Goal: Task Accomplishment & Management: Manage account settings

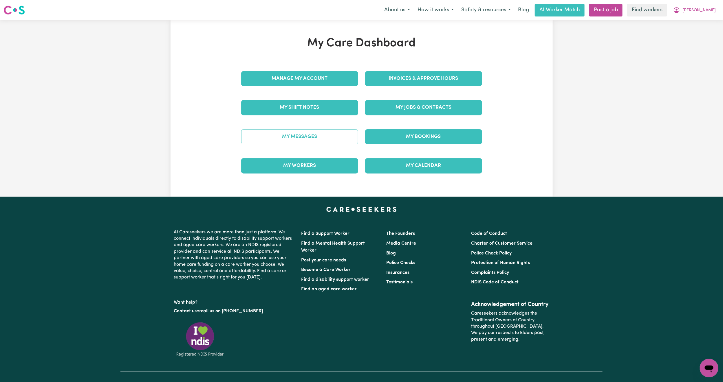
click at [324, 140] on link "My Messages" at bounding box center [299, 136] width 117 height 15
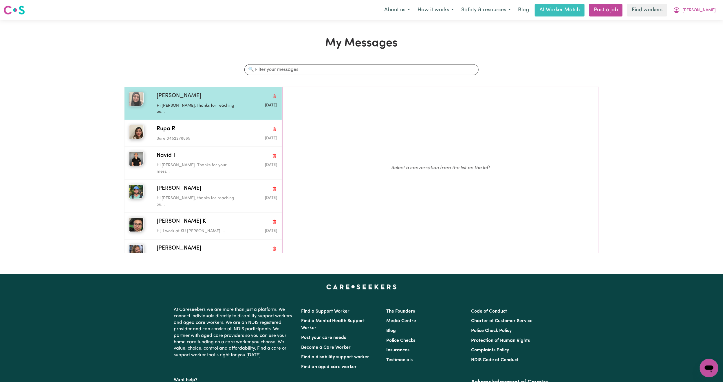
click at [185, 101] on div "Hi Lyn, thanks for reaching ou..." at bounding box center [197, 107] width 80 height 15
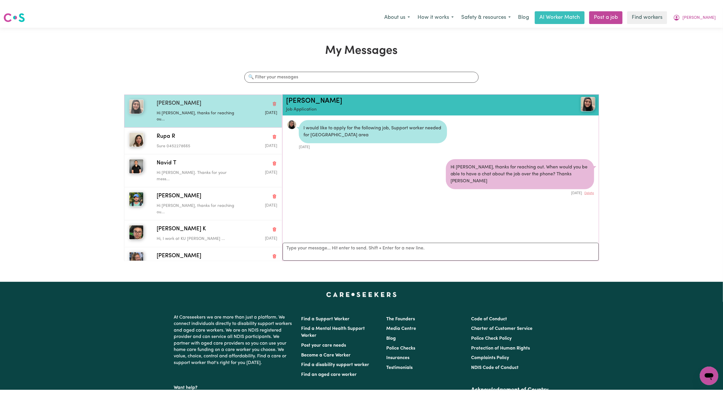
scroll to position [4, 0]
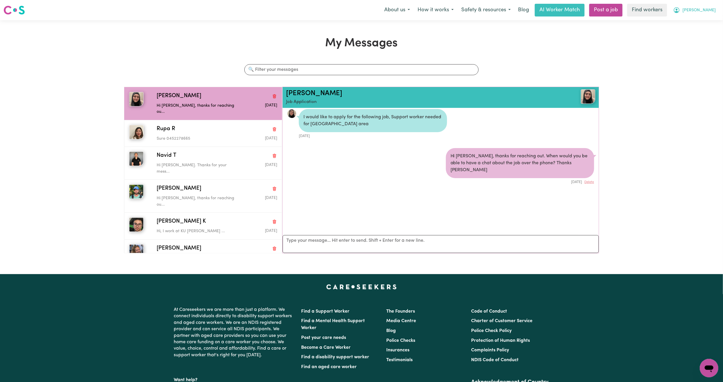
click at [680, 10] on icon "My Account" at bounding box center [676, 10] width 7 height 7
click at [682, 24] on link "My Dashboard" at bounding box center [696, 22] width 46 height 11
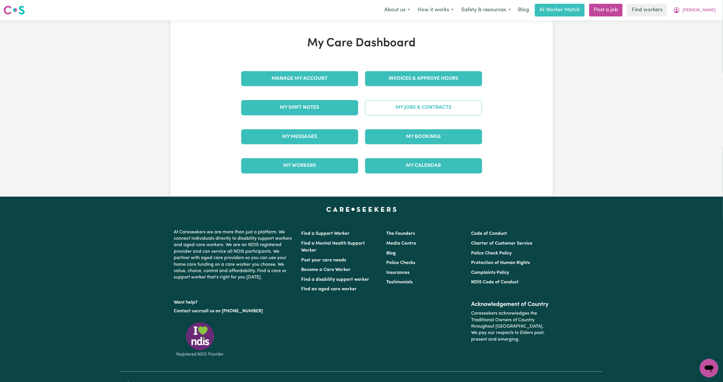
click at [417, 104] on link "My Jobs & Contracts" at bounding box center [423, 107] width 117 height 15
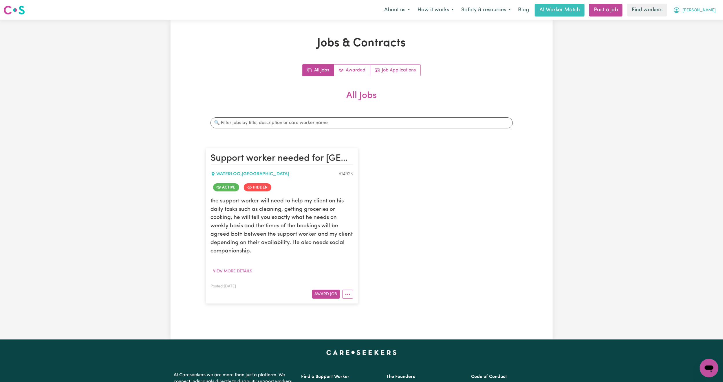
click at [705, 12] on span "Steven" at bounding box center [698, 10] width 33 height 6
click at [698, 22] on link "My Dashboard" at bounding box center [696, 22] width 46 height 11
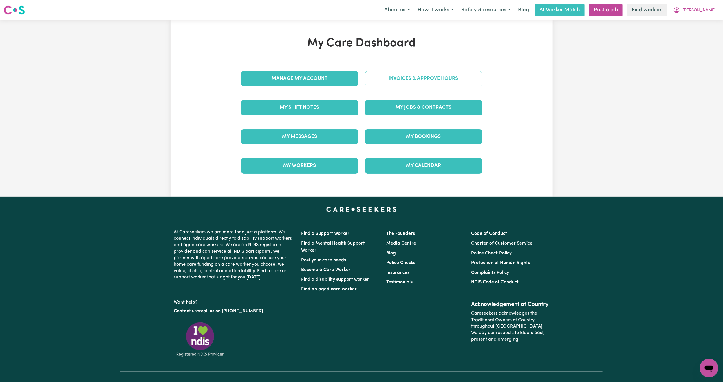
click at [431, 73] on link "Invoices & Approve Hours" at bounding box center [423, 78] width 117 height 15
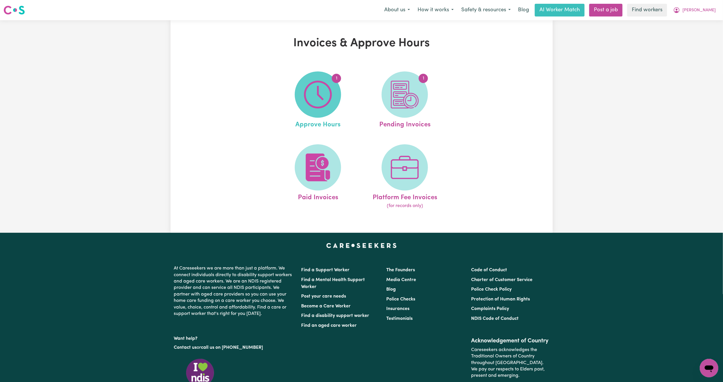
click at [310, 99] on img at bounding box center [318, 95] width 28 height 28
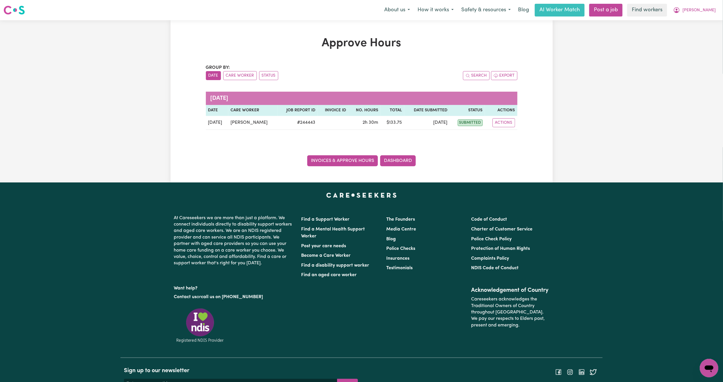
click at [328, 161] on link "Invoices & Approve Hours" at bounding box center [342, 160] width 71 height 11
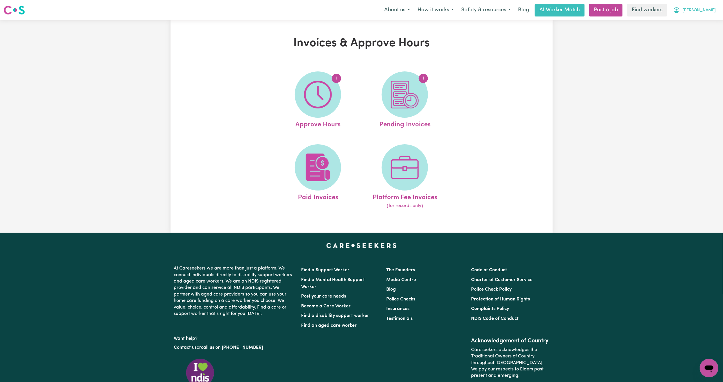
click at [711, 7] on button "Steven" at bounding box center [694, 10] width 50 height 12
click at [696, 26] on link "My Dashboard" at bounding box center [696, 22] width 46 height 11
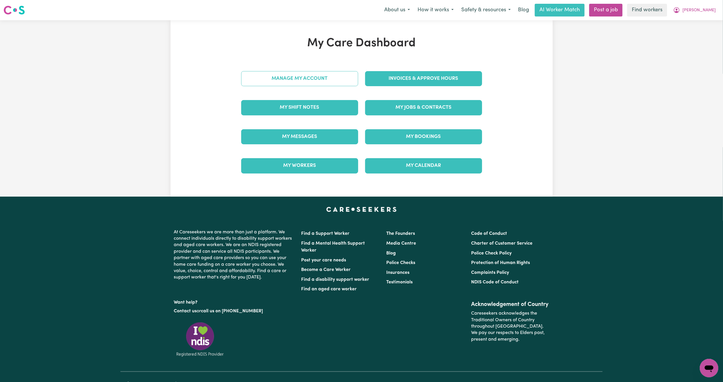
click at [338, 79] on link "Manage My Account" at bounding box center [299, 78] width 117 height 15
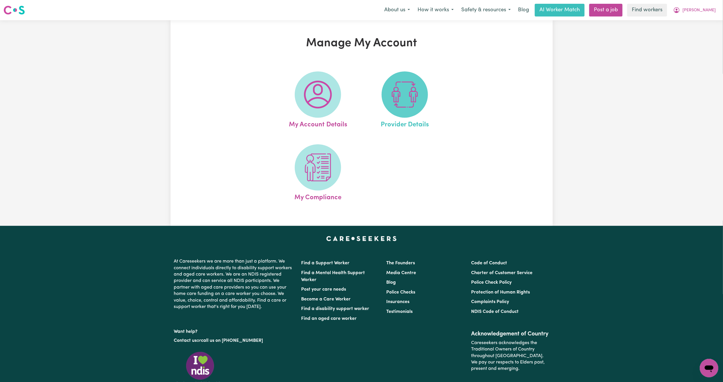
click at [388, 80] on span at bounding box center [404, 94] width 46 height 46
select select "NDIS_FUNDING_PLAN_MANAGED"
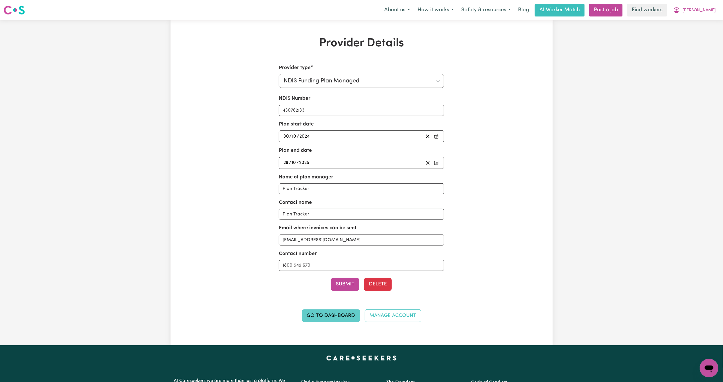
click at [335, 314] on link "Go to Dashboard" at bounding box center [331, 316] width 58 height 13
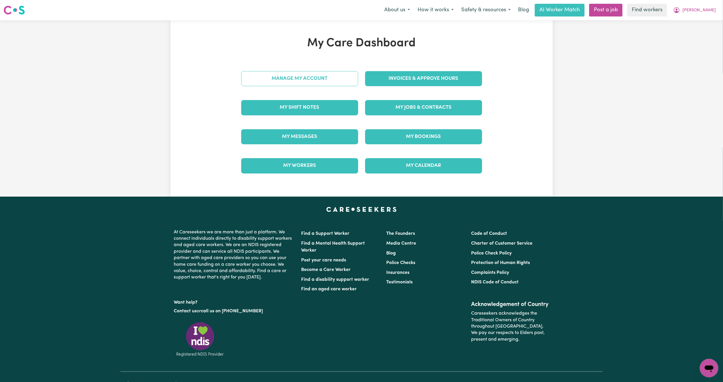
click at [327, 85] on link "Manage My Account" at bounding box center [299, 78] width 117 height 15
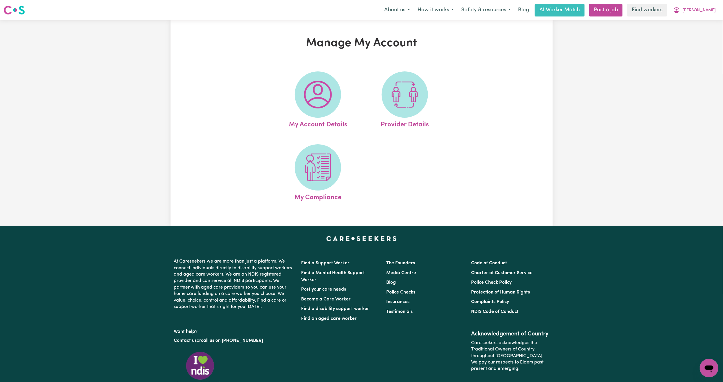
click at [327, 85] on img at bounding box center [318, 95] width 28 height 28
select select "text"
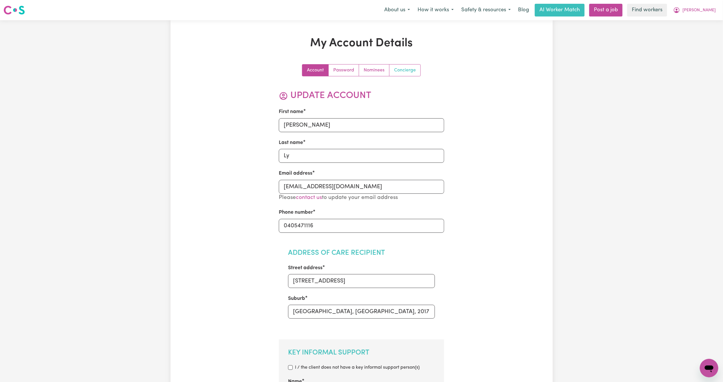
click at [398, 66] on link "Concierge" at bounding box center [404, 71] width 31 height 12
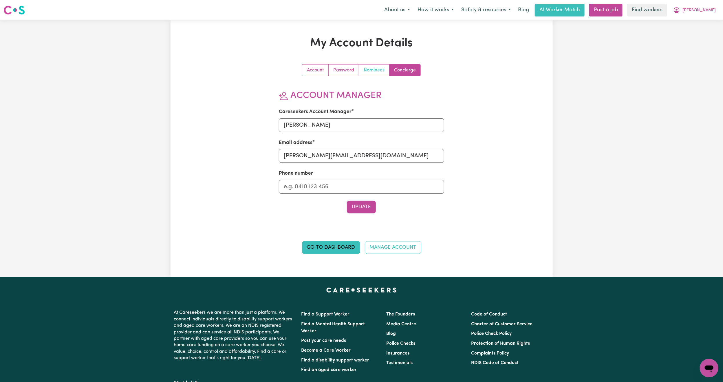
click at [373, 68] on link "Nominees" at bounding box center [374, 71] width 30 height 12
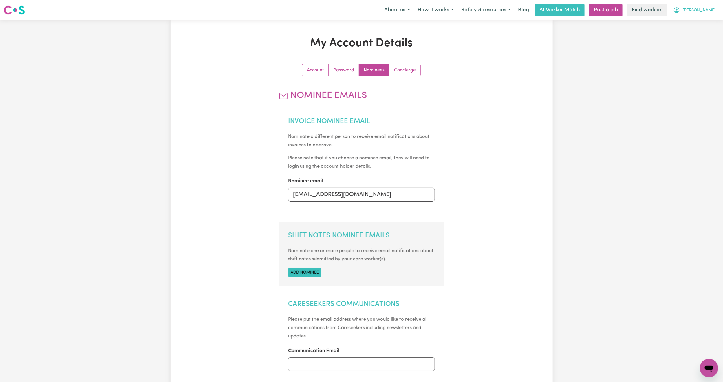
click at [713, 8] on span "Steven" at bounding box center [698, 10] width 33 height 6
click at [696, 19] on link "My Dashboard" at bounding box center [696, 22] width 46 height 11
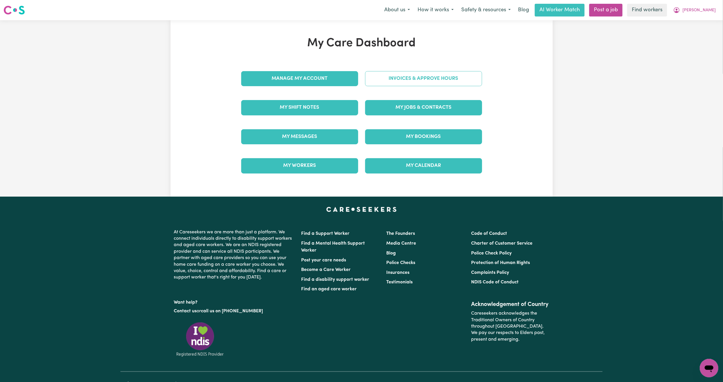
click at [385, 81] on link "Invoices & Approve Hours" at bounding box center [423, 78] width 117 height 15
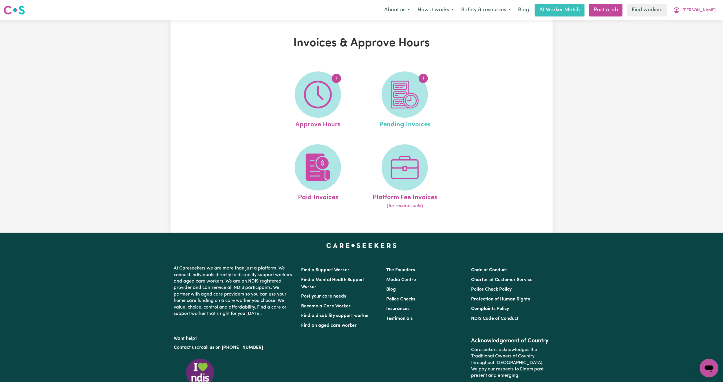
click at [402, 122] on span "Pending Invoices" at bounding box center [404, 124] width 51 height 12
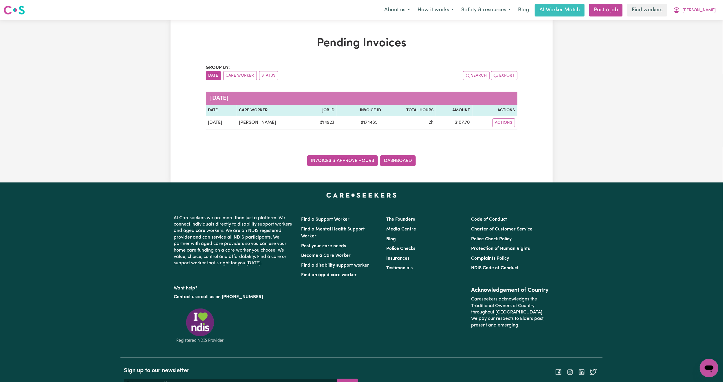
click at [344, 162] on link "Invoices & Approve Hours" at bounding box center [342, 160] width 71 height 11
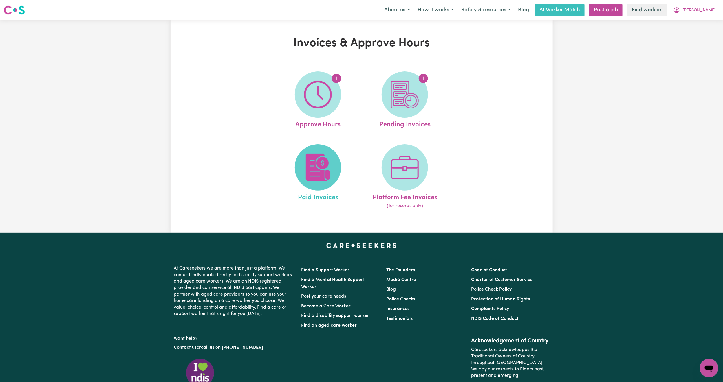
click at [322, 162] on img at bounding box center [318, 168] width 28 height 28
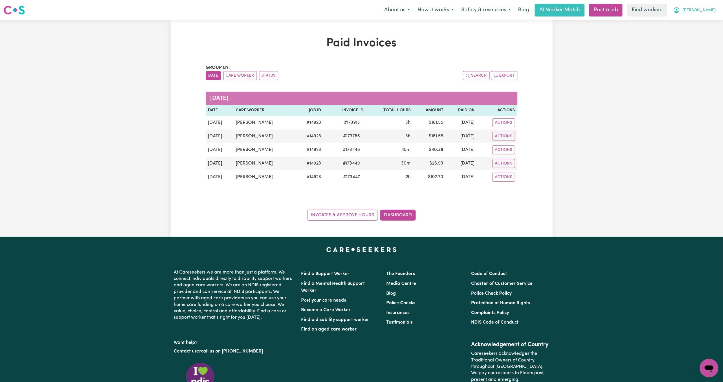
click at [711, 11] on span "Steven" at bounding box center [698, 10] width 33 height 6
click at [703, 18] on link "My Dashboard" at bounding box center [696, 22] width 46 height 11
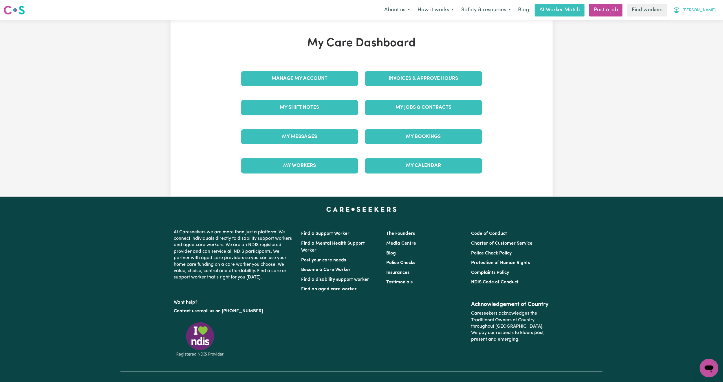
click at [714, 12] on span "Steven" at bounding box center [698, 10] width 33 height 6
click at [698, 32] on link "Logout" at bounding box center [696, 33] width 46 height 11
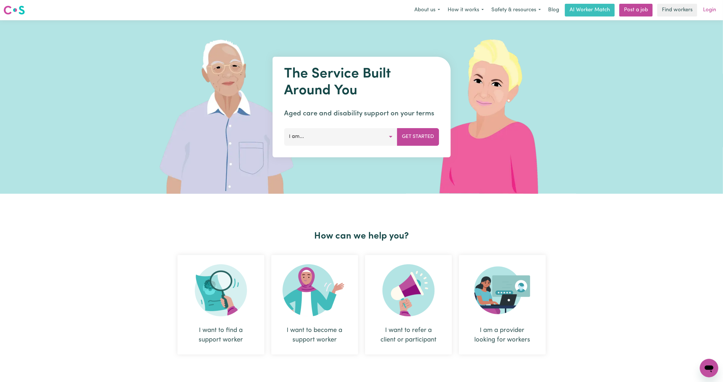
click at [709, 4] on link "Login" at bounding box center [709, 10] width 20 height 13
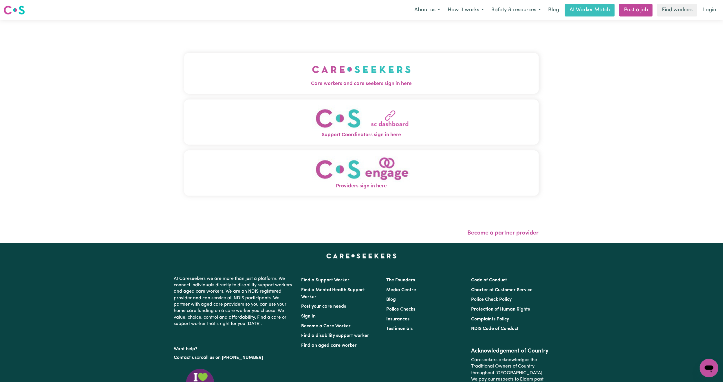
click at [409, 83] on span "Care workers and care seekers sign in here" at bounding box center [361, 84] width 355 height 8
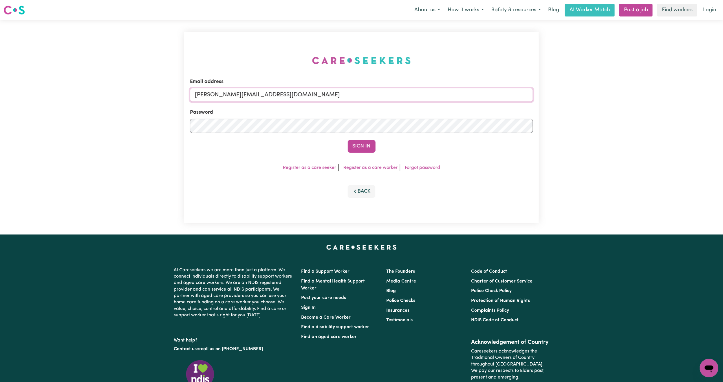
click at [218, 96] on input "[PERSON_NAME][EMAIL_ADDRESS][DOMAIN_NAME]" at bounding box center [361, 95] width 343 height 14
drag, startPoint x: 226, startPoint y: 93, endPoint x: 393, endPoint y: 107, distance: 167.6
click at [393, 107] on form "Email address [EMAIL_ADDRESS][PERSON_NAME][DOMAIN_NAME] Password Sign In" at bounding box center [361, 115] width 343 height 75
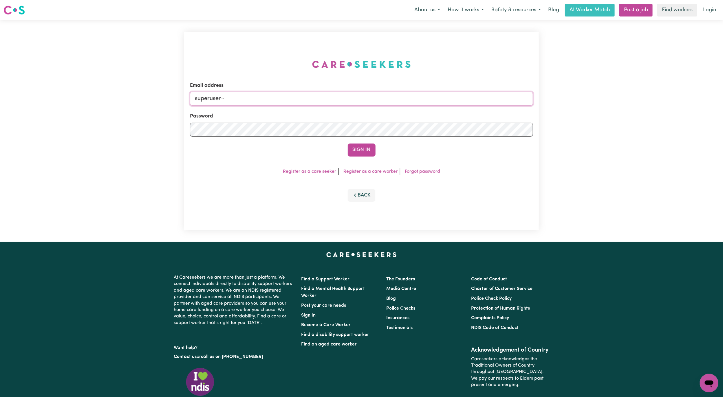
paste input "angela@vivocafe.com.au"
type input "superuser~angela@vivocafe.com.au"
click at [348, 144] on button "Sign In" at bounding box center [362, 150] width 28 height 13
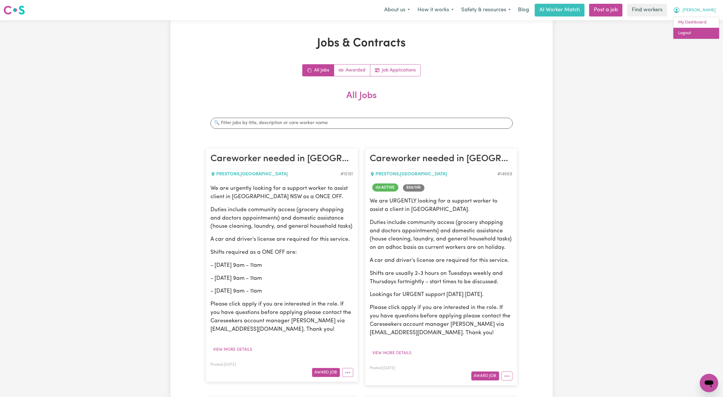
click at [708, 31] on link "Logout" at bounding box center [696, 33] width 46 height 11
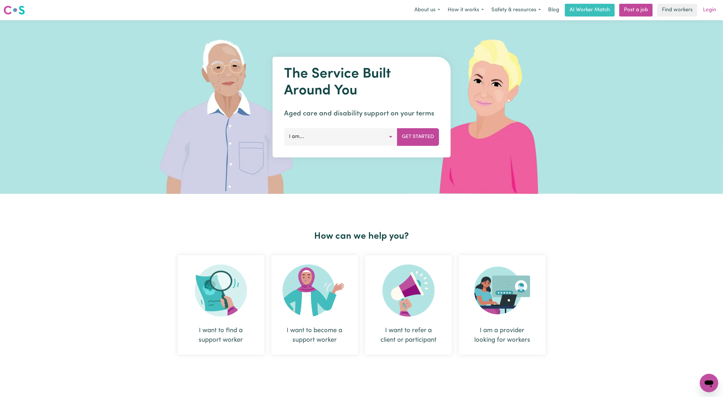
click at [710, 11] on link "Login" at bounding box center [709, 10] width 20 height 13
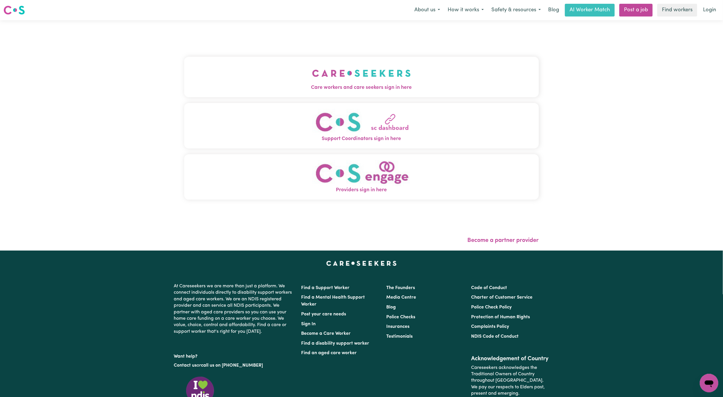
click at [287, 62] on button "Care workers and care seekers sign in here" at bounding box center [361, 77] width 355 height 41
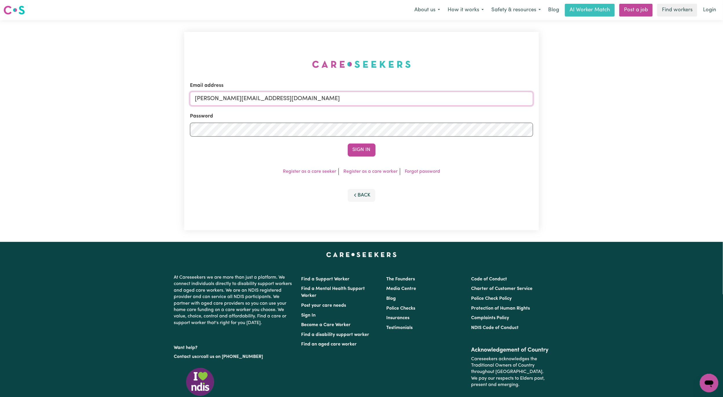
drag, startPoint x: 261, startPoint y: 93, endPoint x: 260, endPoint y: 103, distance: 9.8
click at [260, 99] on input "[PERSON_NAME][EMAIL_ADDRESS][DOMAIN_NAME]" at bounding box center [361, 99] width 343 height 14
drag, startPoint x: 226, startPoint y: 99, endPoint x: 361, endPoint y: 109, distance: 135.2
click at [362, 108] on form "Email address [EMAIL_ADDRESS][PERSON_NAME][DOMAIN_NAME] Password Sign In" at bounding box center [361, 119] width 343 height 75
type input "[EMAIL_ADDRESS][PERSON_NAME][DOMAIN_NAME]"
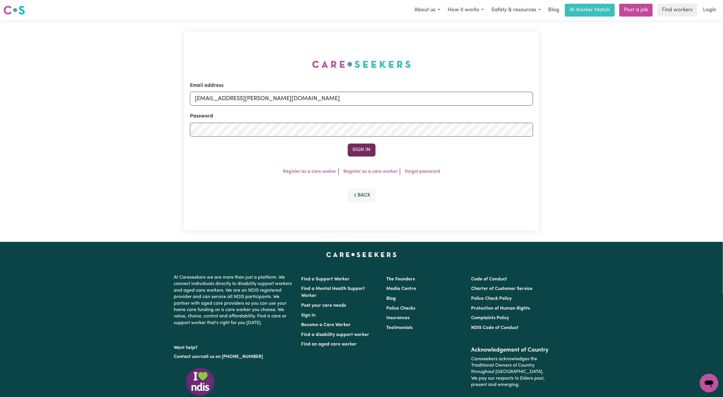
click at [374, 148] on button "Sign In" at bounding box center [362, 150] width 28 height 13
